Goal: Register for event/course

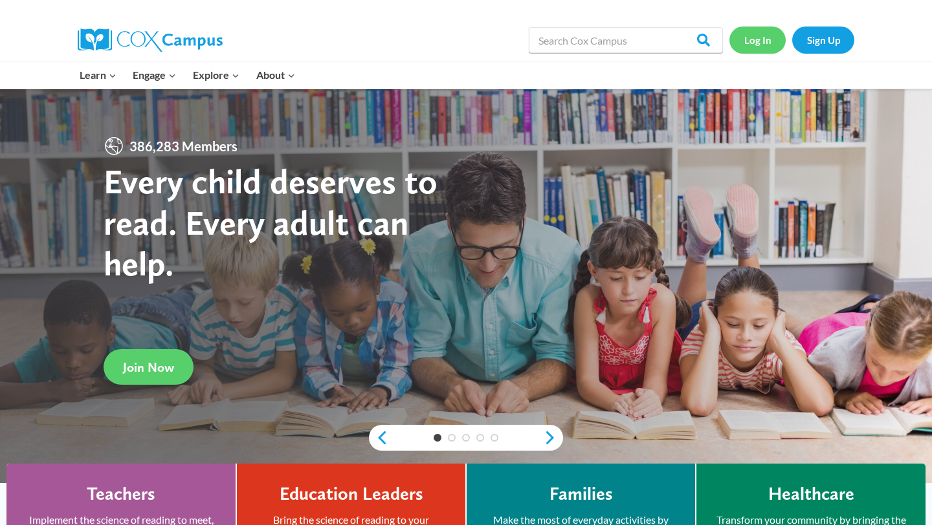
click at [766, 40] on link "Log In" at bounding box center [757, 40] width 56 height 27
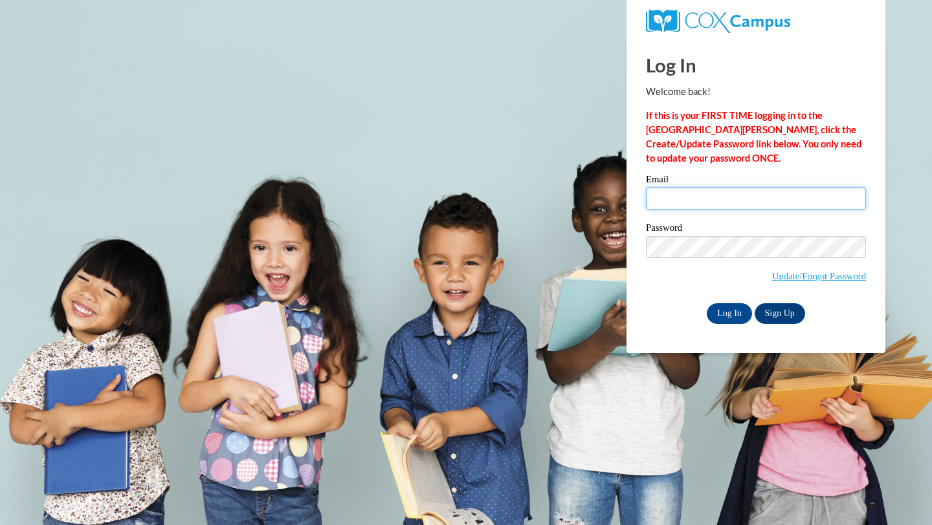
click at [685, 195] on input "Email" at bounding box center [756, 199] width 220 height 22
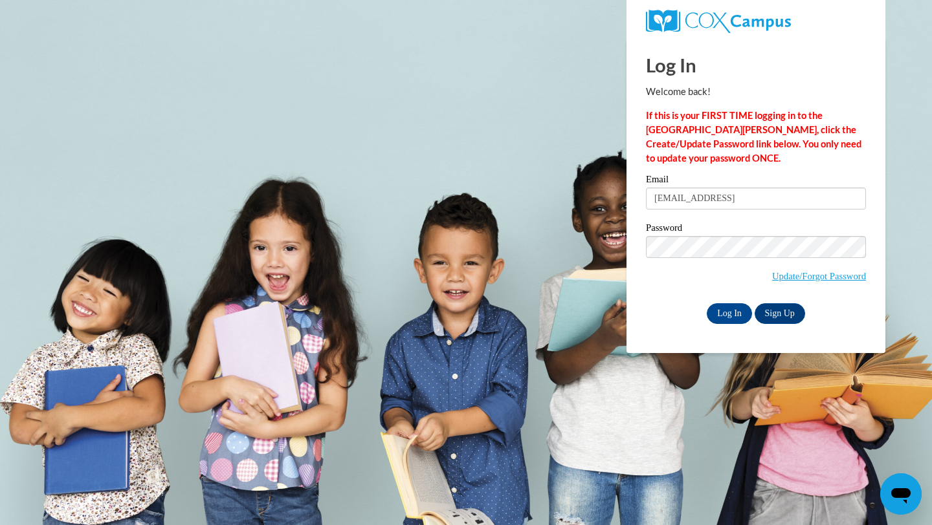
type input "hmhusemann@gmail.com"
click at [733, 318] on input "Log In" at bounding box center [729, 314] width 45 height 21
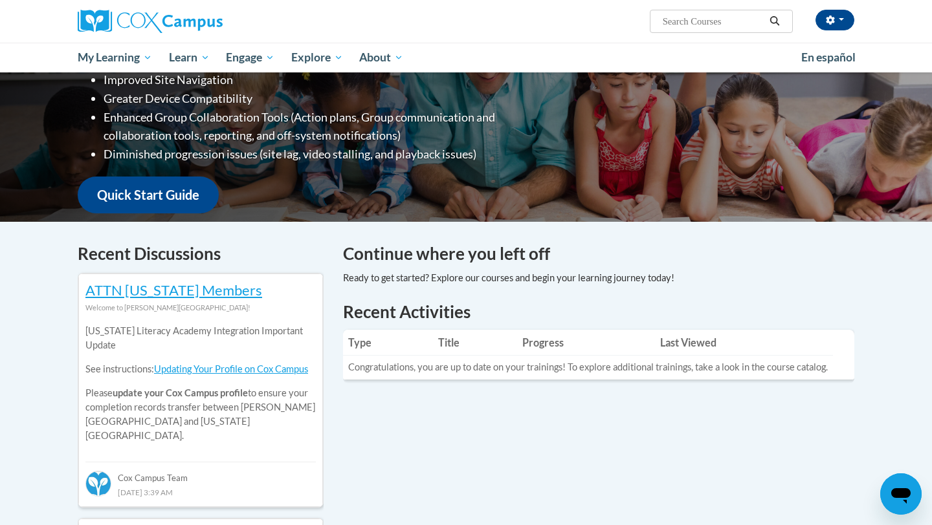
scroll to position [236, 0]
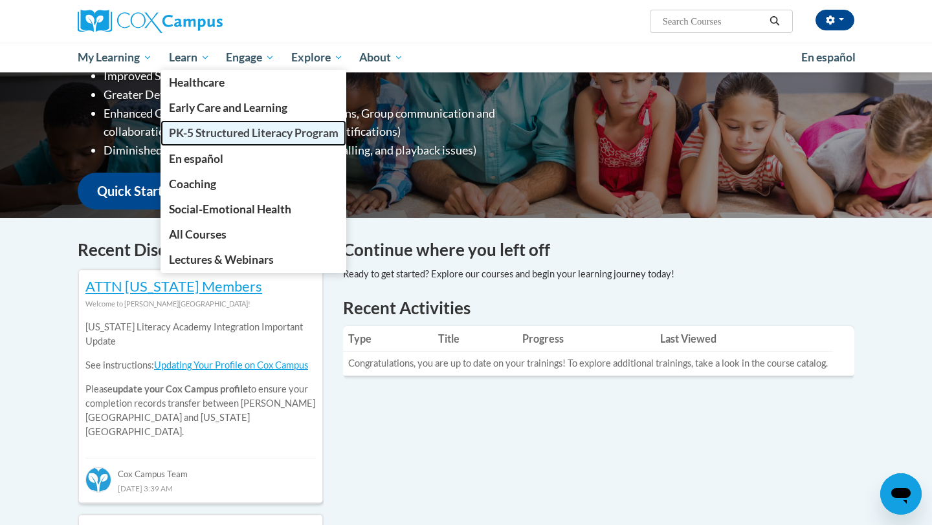
click at [209, 129] on span "PK-5 Structured Literacy Program" at bounding box center [254, 133] width 170 height 14
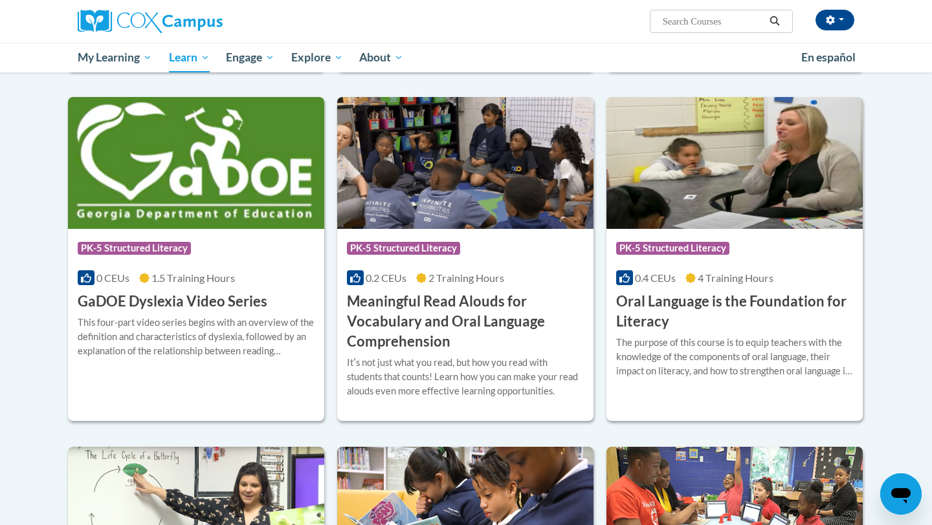
scroll to position [714, 0]
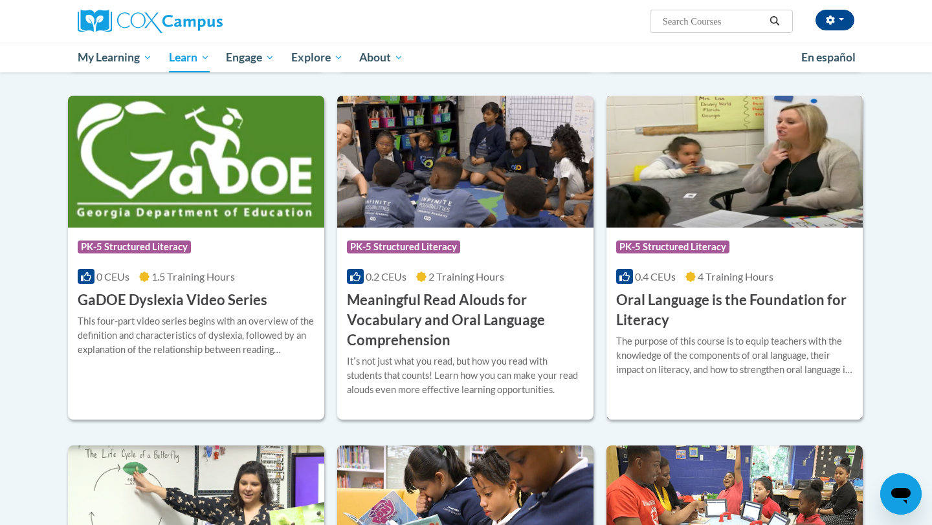
click at [675, 289] on div "Course Category: PK-5 Structured Literacy 0.4 CEUs 4 Training Hours COURSE Oral…" at bounding box center [734, 279] width 256 height 103
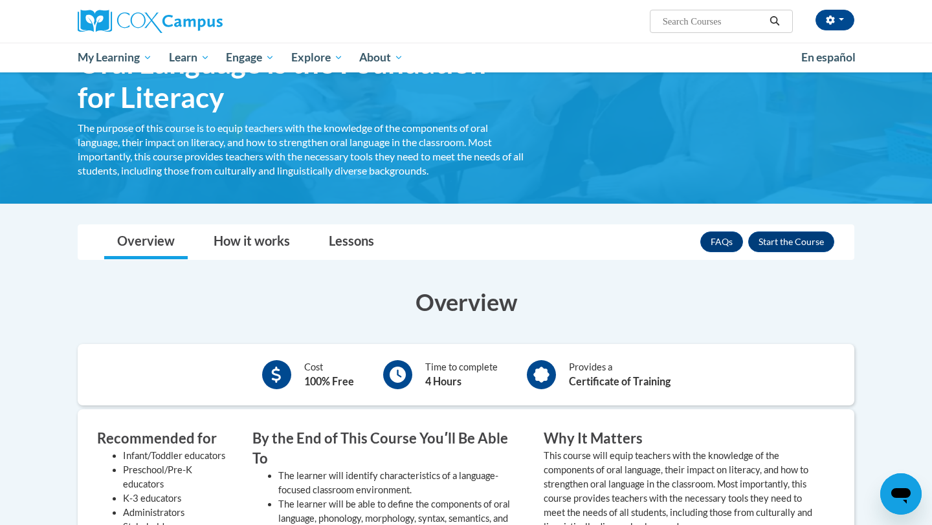
scroll to position [82, 0]
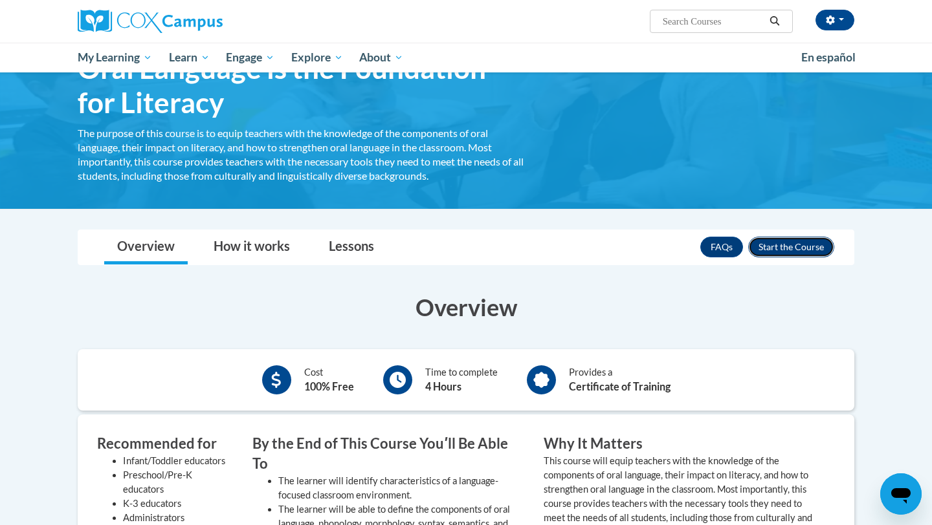
click at [799, 246] on button "Enroll" at bounding box center [791, 247] width 86 height 21
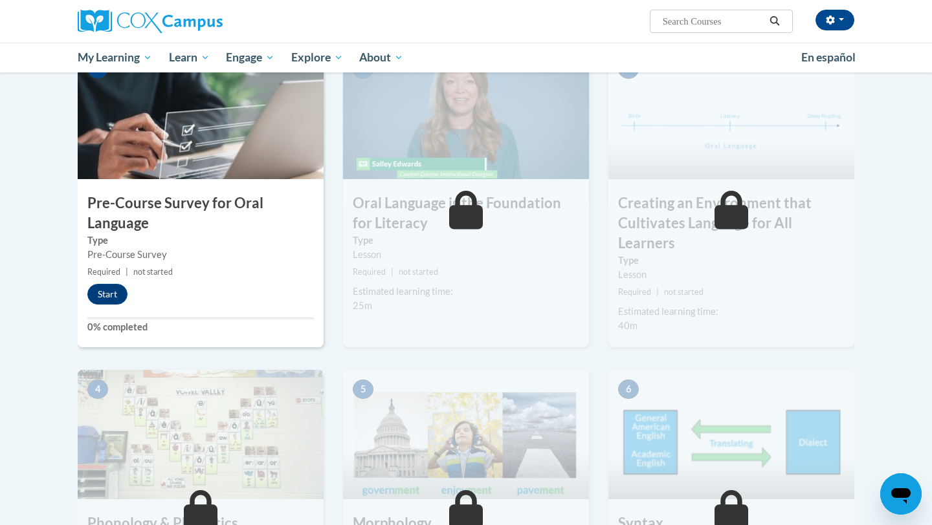
scroll to position [284, 0]
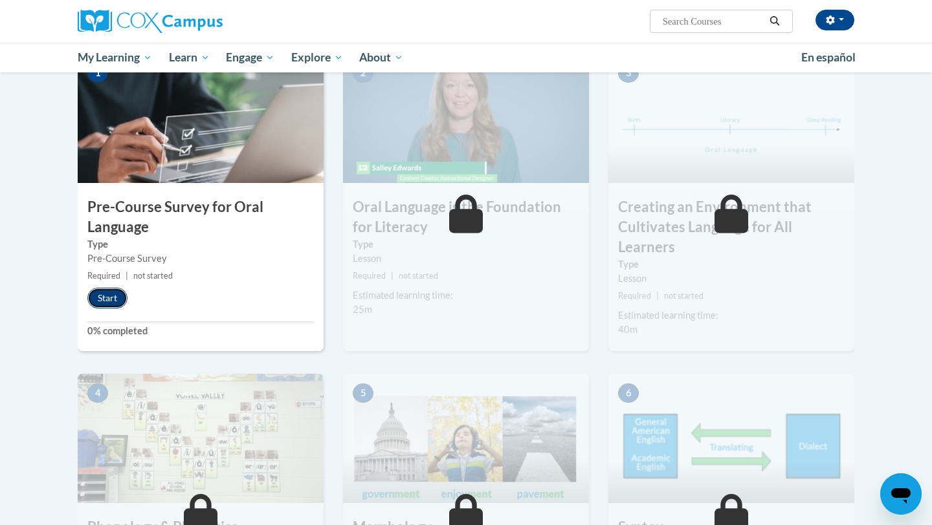
click at [98, 302] on button "Start" at bounding box center [107, 298] width 40 height 21
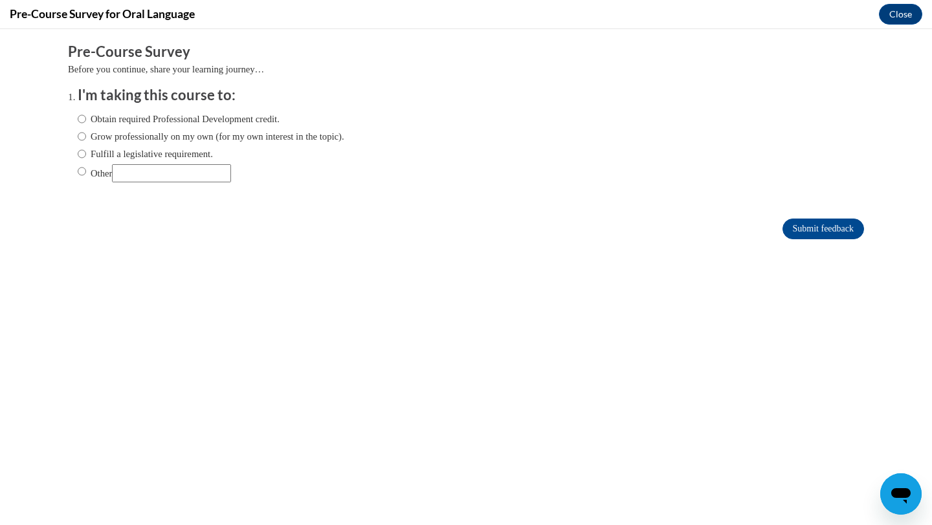
scroll to position [0, 0]
click at [81, 170] on input "Other" at bounding box center [82, 171] width 8 height 14
radio input "true"
click at [147, 172] on input "Other" at bounding box center [171, 173] width 119 height 18
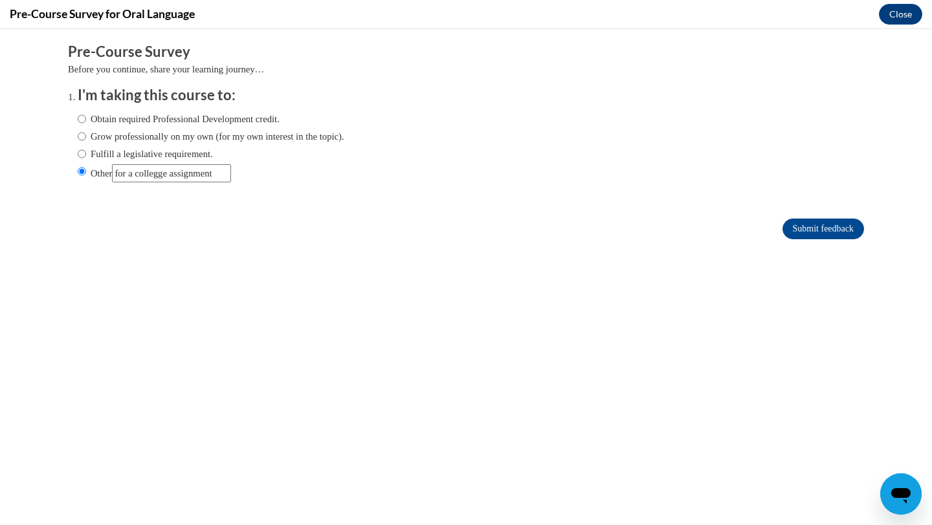
click at [162, 177] on input "Other" at bounding box center [171, 173] width 119 height 18
click at [168, 177] on input "Other" at bounding box center [171, 173] width 119 height 18
type input "for a college assignment"
click at [782, 219] on input "Submit feedback" at bounding box center [823, 229] width 82 height 21
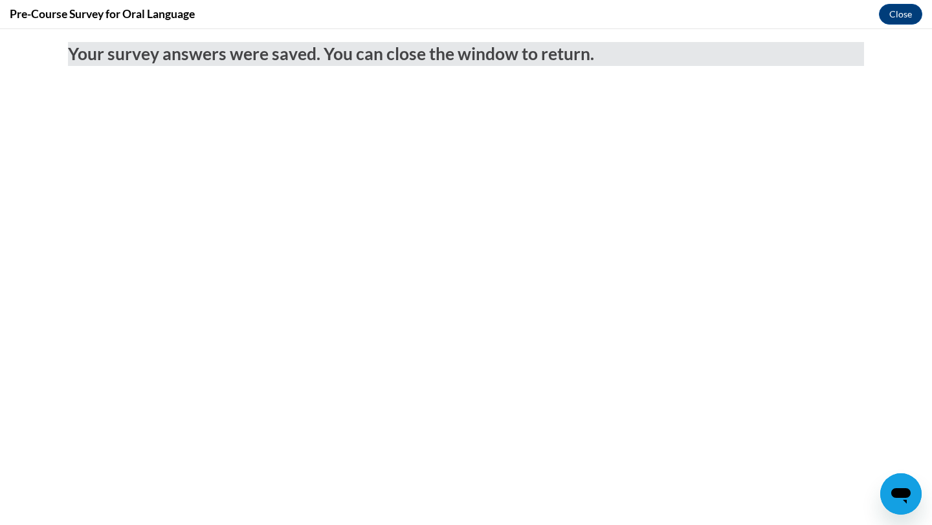
scroll to position [0, 0]
click at [881, 21] on button "Close" at bounding box center [900, 14] width 43 height 21
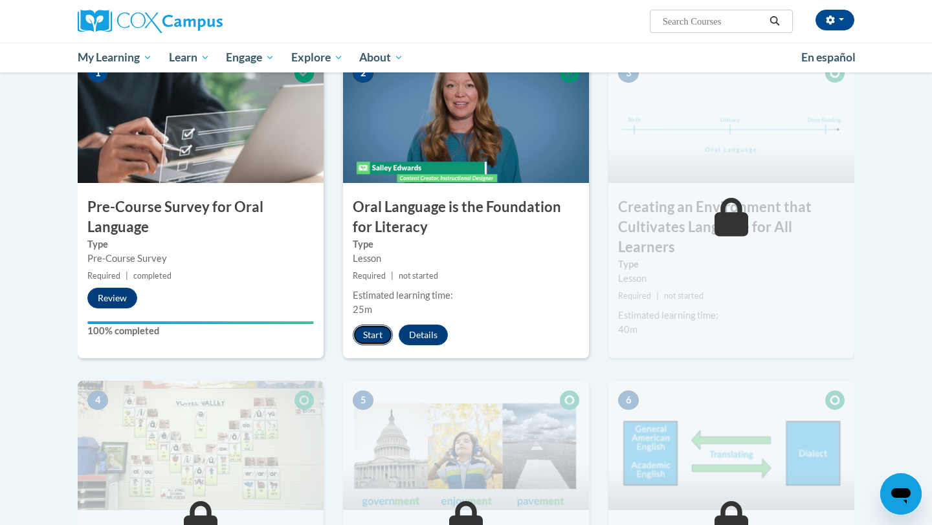
click at [360, 330] on button "Start" at bounding box center [373, 335] width 40 height 21
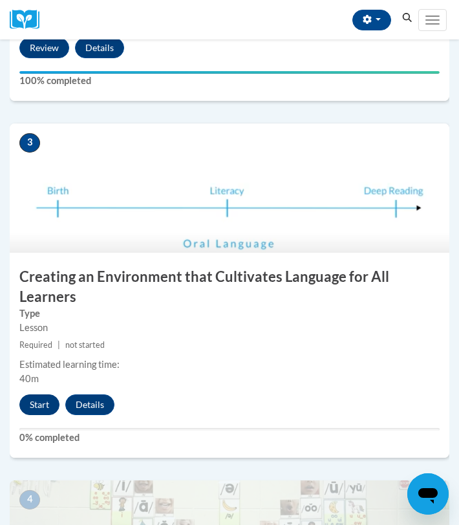
scroll to position [852, 0]
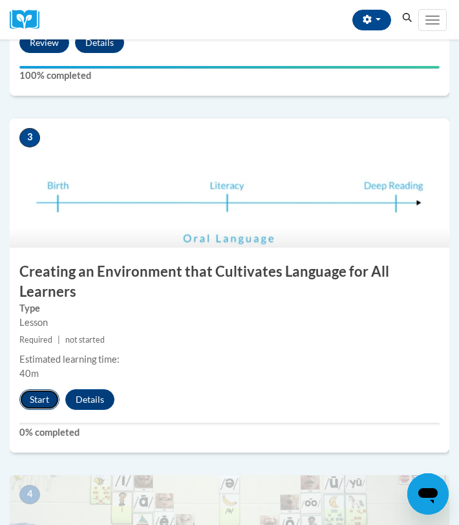
click at [40, 390] on button "Start" at bounding box center [39, 400] width 40 height 21
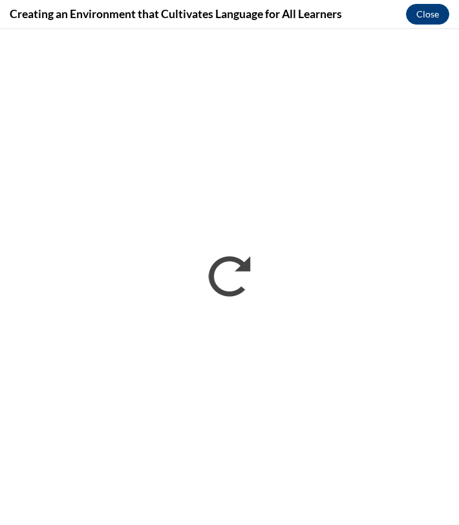
scroll to position [0, 0]
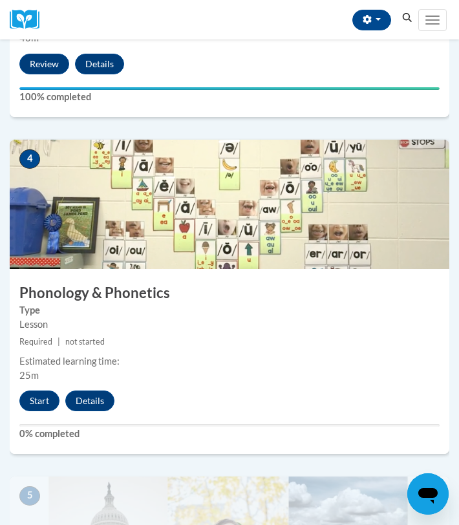
scroll to position [1189, 0]
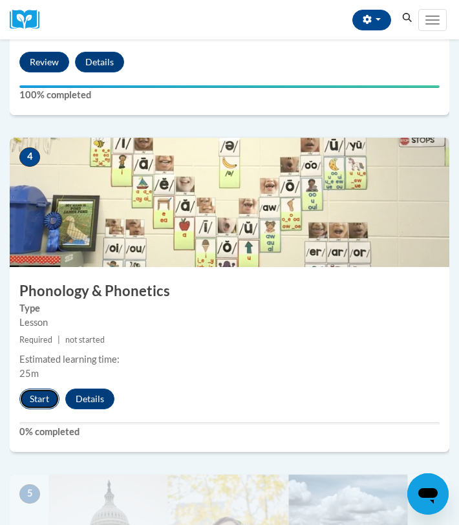
click at [38, 389] on button "Start" at bounding box center [39, 399] width 40 height 21
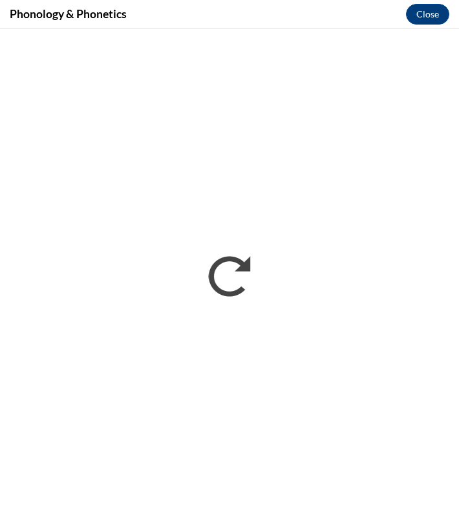
scroll to position [0, 0]
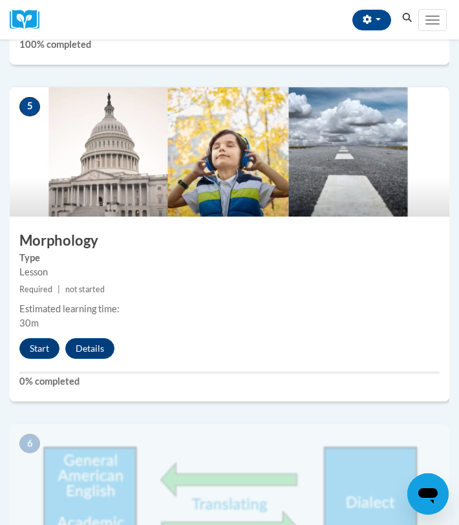
scroll to position [1574, 0]
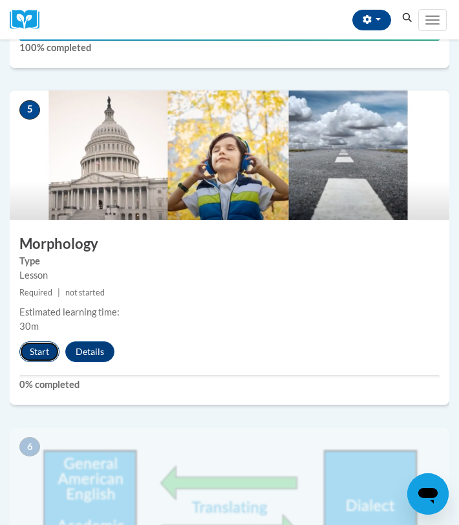
click at [48, 342] on button "Start" at bounding box center [39, 352] width 40 height 21
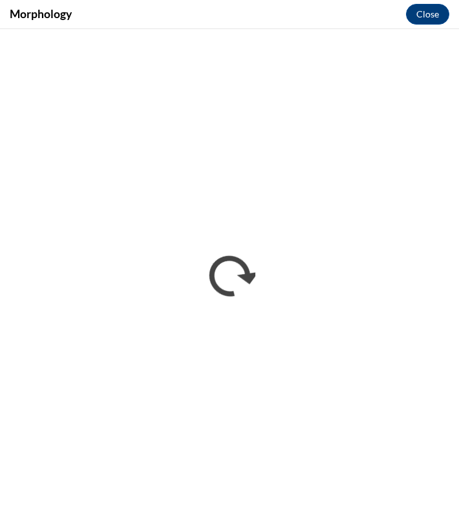
scroll to position [0, 0]
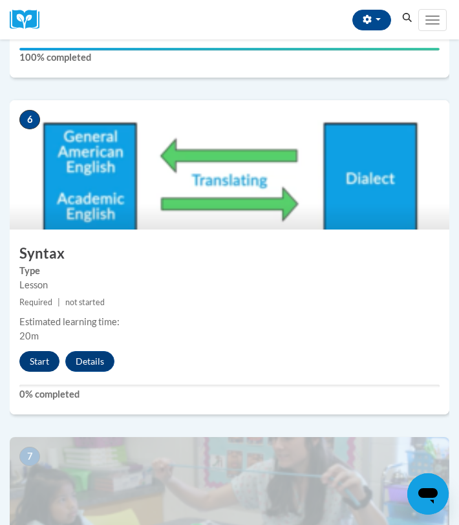
scroll to position [1899, 0]
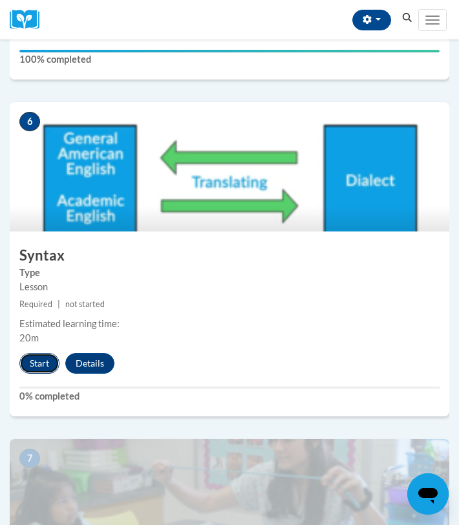
click at [38, 353] on button "Start" at bounding box center [39, 363] width 40 height 21
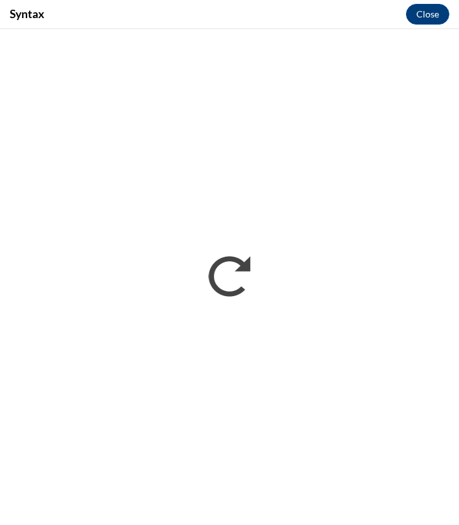
scroll to position [0, 0]
